Goal: Navigation & Orientation: Understand site structure

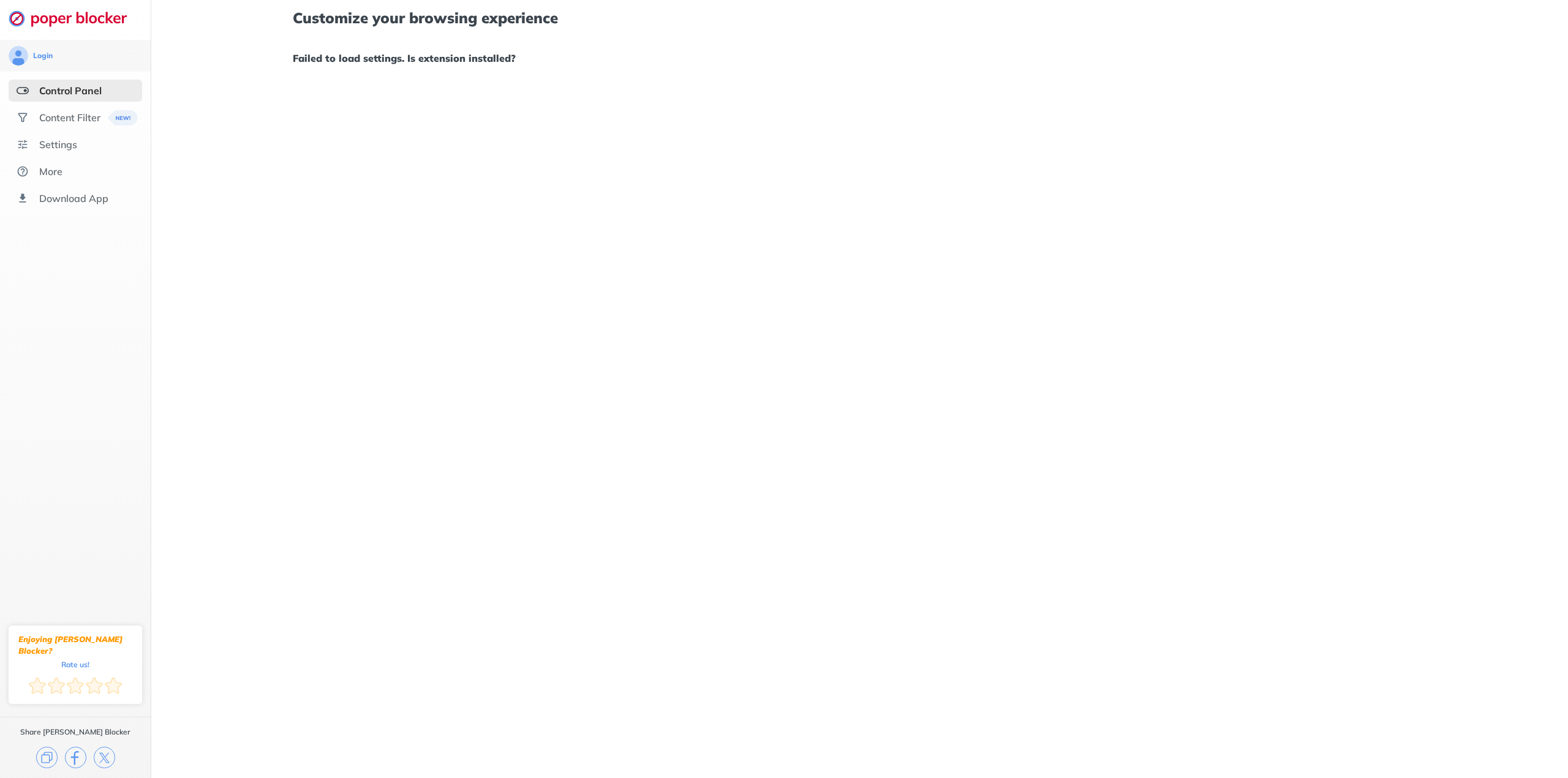
click at [55, 94] on div "Control Panel" at bounding box center [70, 91] width 62 height 12
click at [71, 121] on div "Content Filter" at bounding box center [70, 117] width 62 height 12
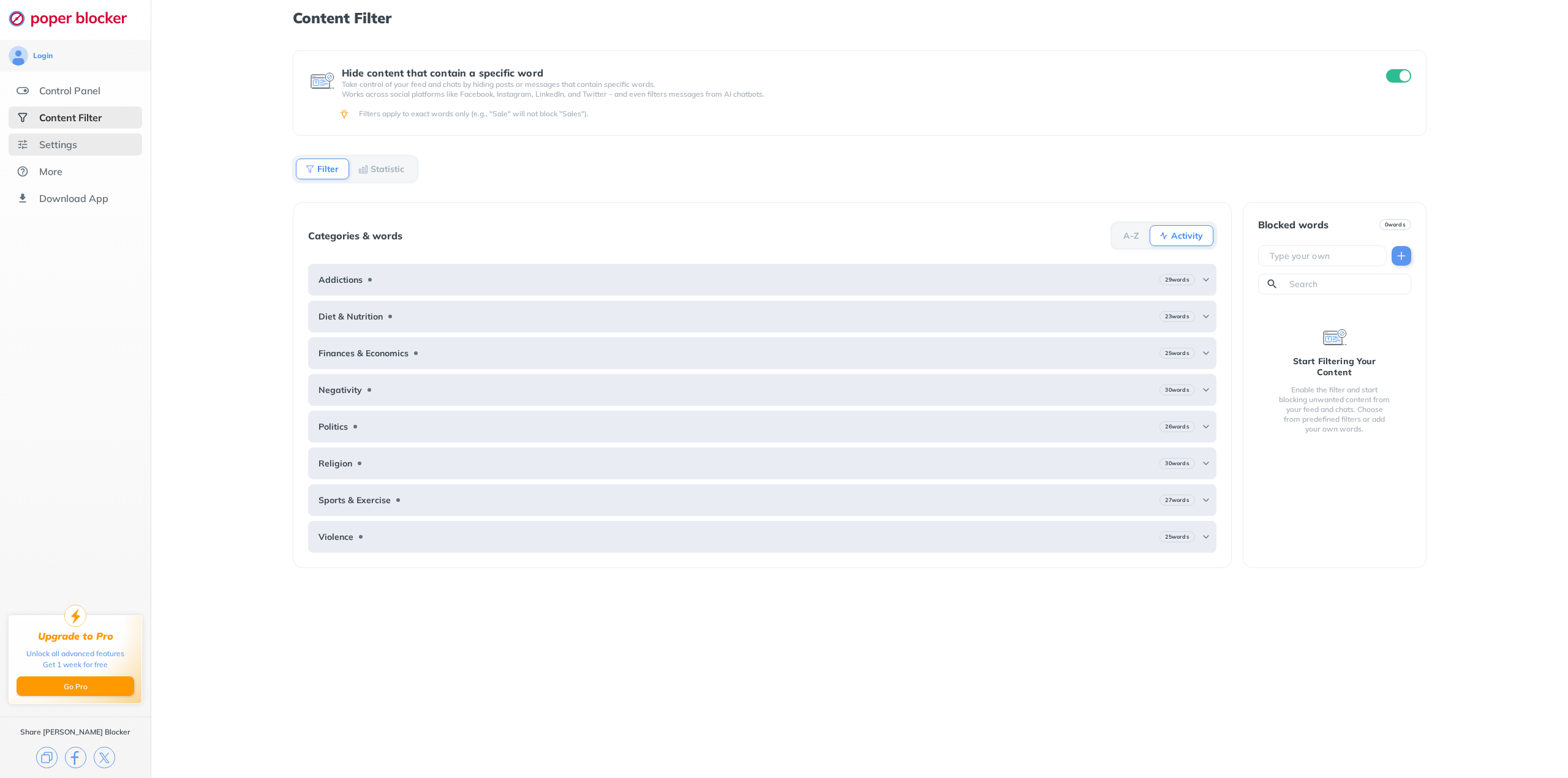
click at [57, 152] on div "Settings" at bounding box center [75, 145] width 134 height 22
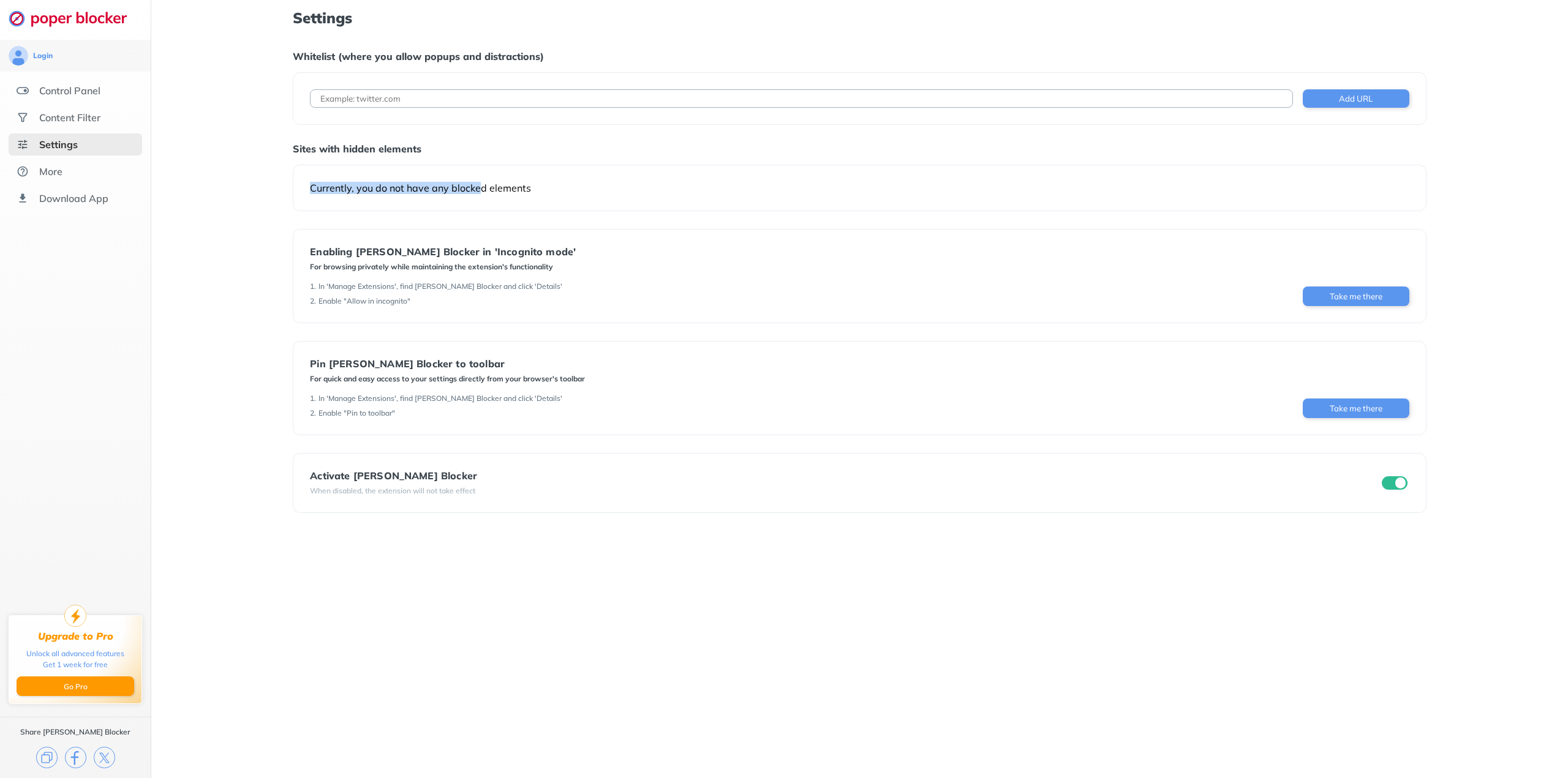
drag, startPoint x: 313, startPoint y: 185, endPoint x: 477, endPoint y: 185, distance: 164.0
click at [477, 185] on div "Currently, you do not have any blocked elements" at bounding box center [860, 188] width 1099 height 12
click at [499, 187] on div "Currently, you do not have any blocked elements" at bounding box center [860, 188] width 1099 height 12
drag, startPoint x: 531, startPoint y: 190, endPoint x: 342, endPoint y: 186, distance: 189.0
click at [343, 186] on div "Currently, you do not have any blocked elements" at bounding box center [860, 188] width 1099 height 12
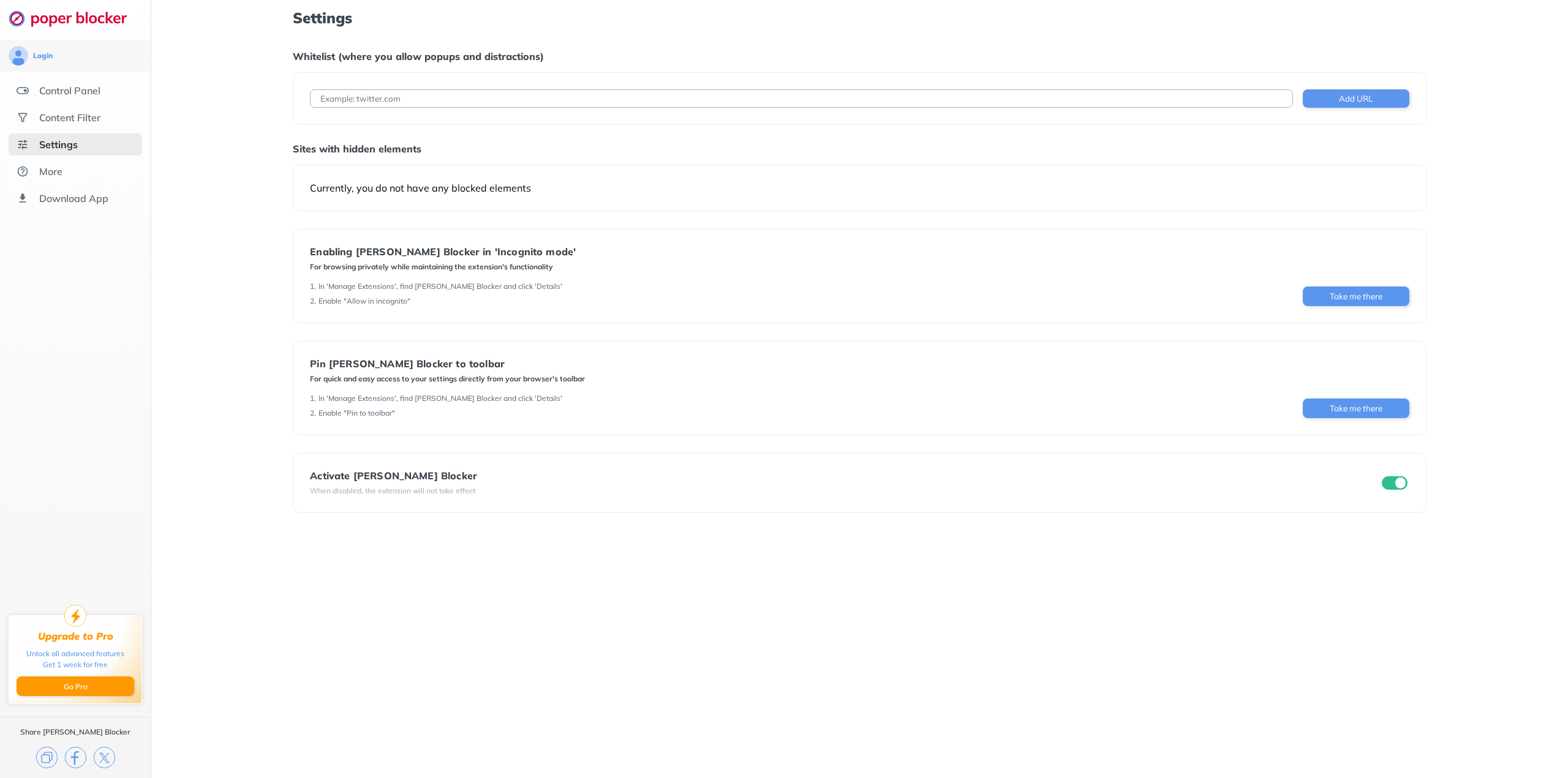
click at [343, 186] on div "Currently, you do not have any blocked elements" at bounding box center [860, 188] width 1099 height 12
click at [429, 191] on div "Currently, you do not have any blocked elements" at bounding box center [860, 188] width 1099 height 12
click at [116, 101] on div "Control Panel" at bounding box center [75, 91] width 134 height 22
